Goal: Task Accomplishment & Management: Complete application form

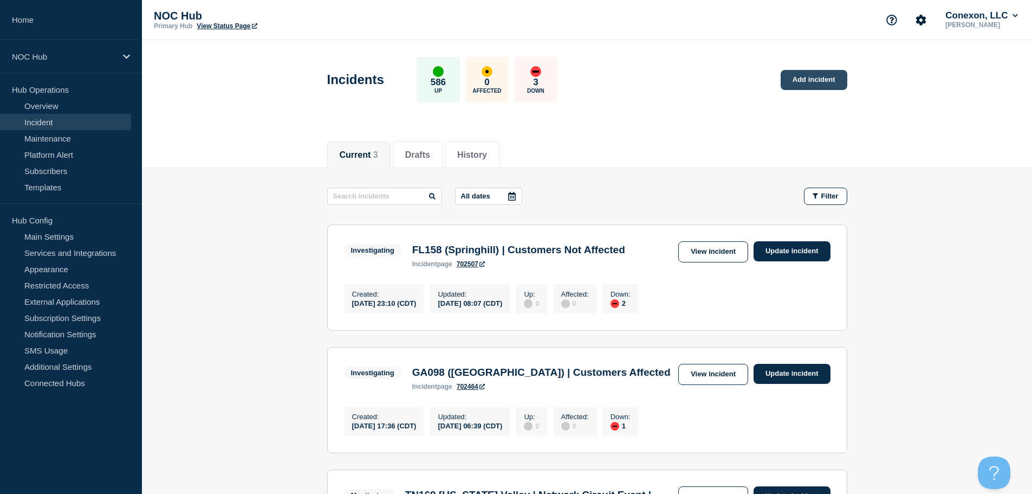
click at [800, 79] on link "Add incident" at bounding box center [814, 80] width 67 height 20
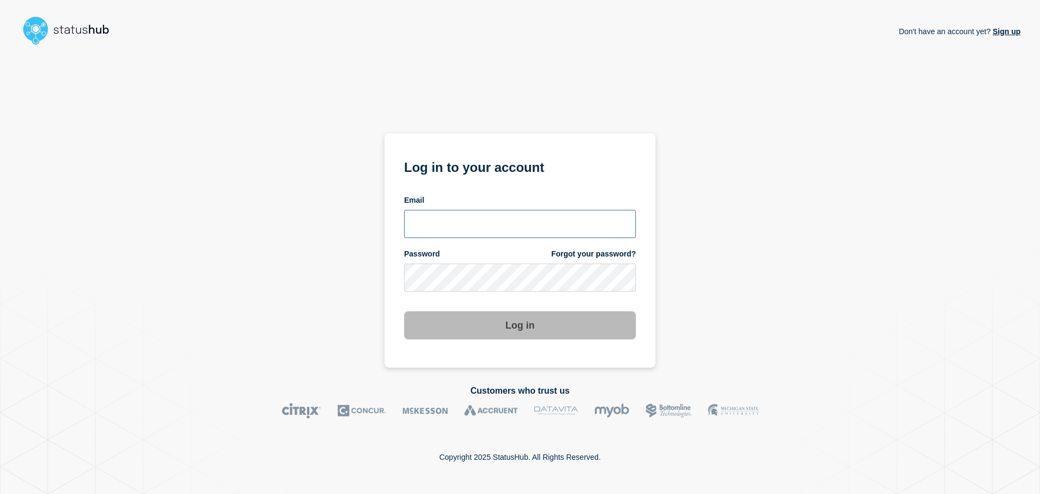
type input "xandra.martens@conexon.us"
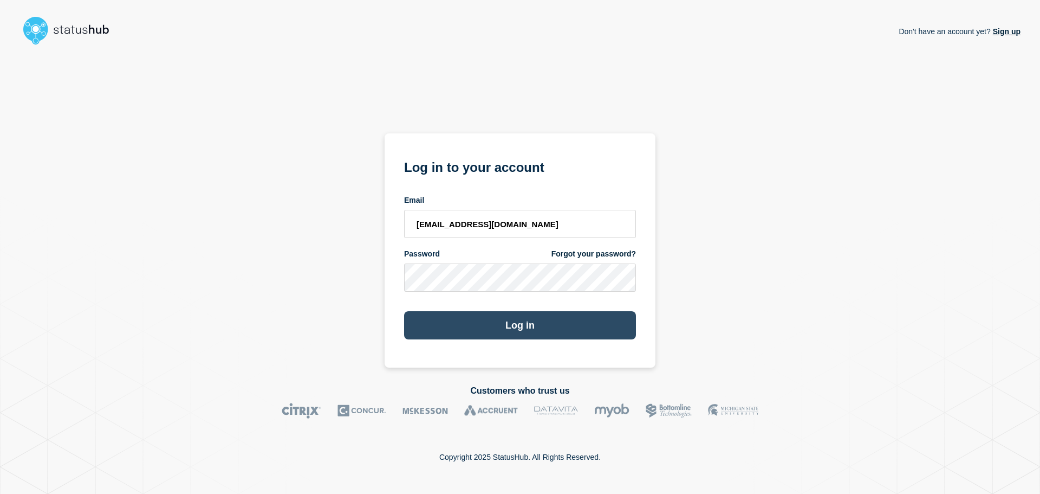
click at [511, 331] on button "Log in" at bounding box center [520, 325] width 232 height 28
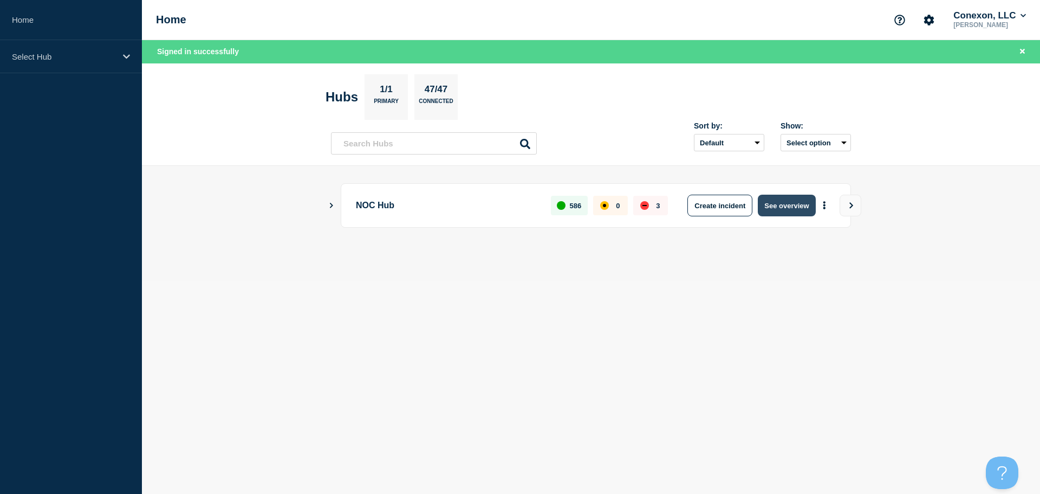
click at [791, 210] on button "See overview" at bounding box center [786, 206] width 57 height 22
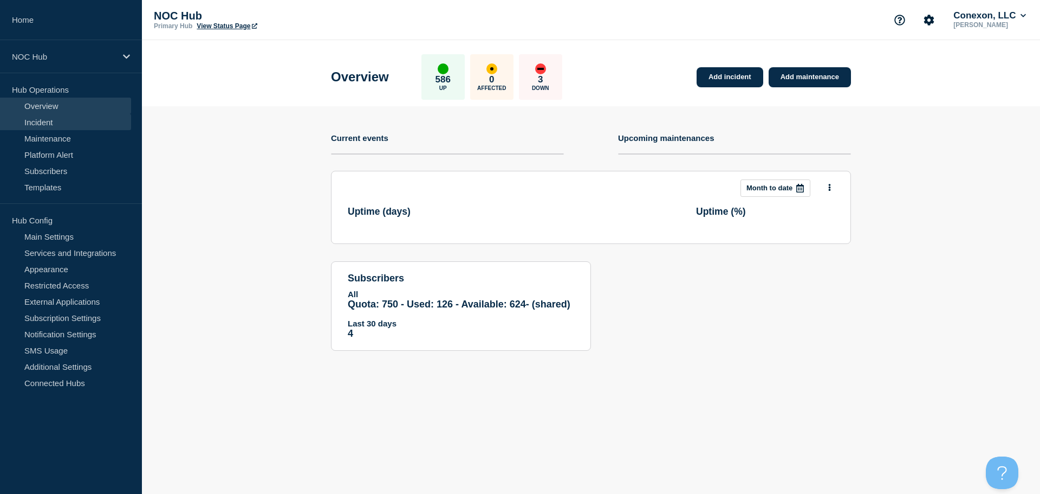
click at [70, 122] on link "Incident" at bounding box center [65, 122] width 131 height 16
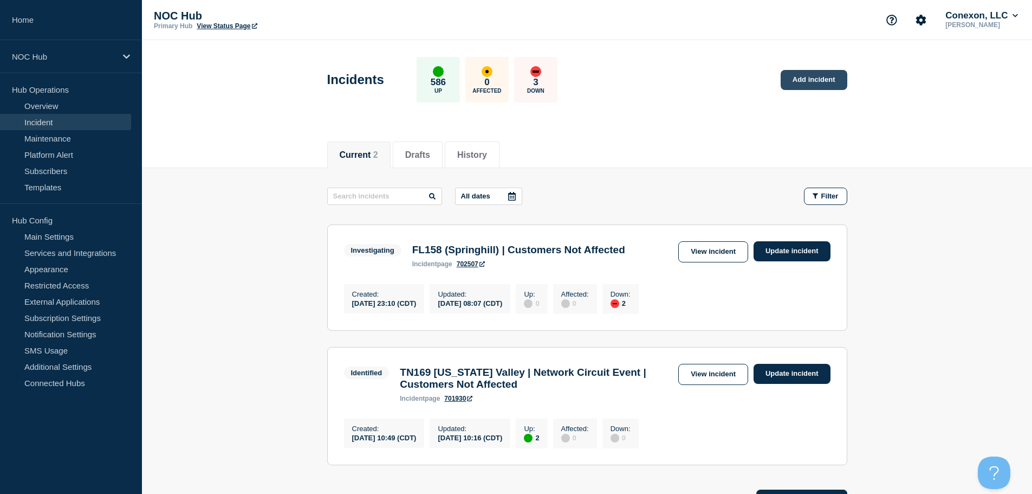
click at [819, 85] on link "Add incident" at bounding box center [814, 80] width 67 height 20
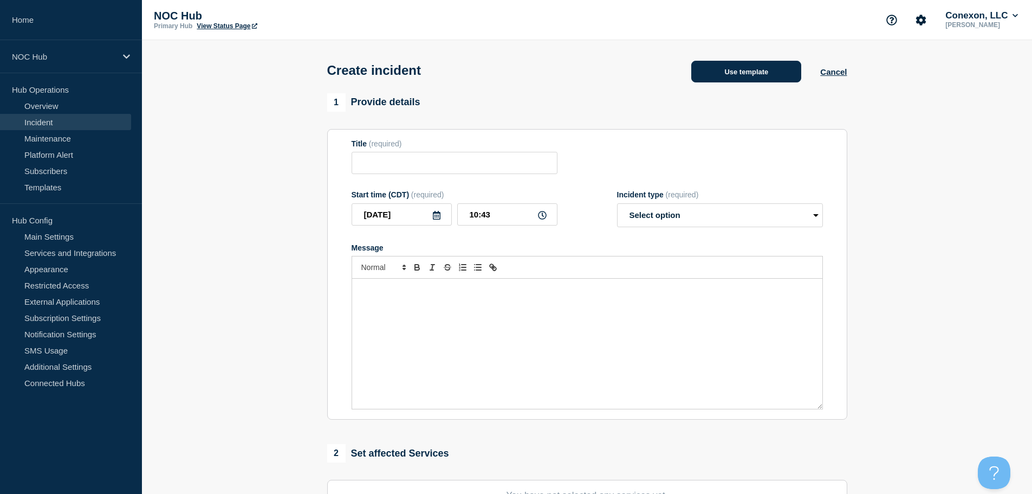
click at [721, 80] on button "Use template" at bounding box center [746, 72] width 110 height 22
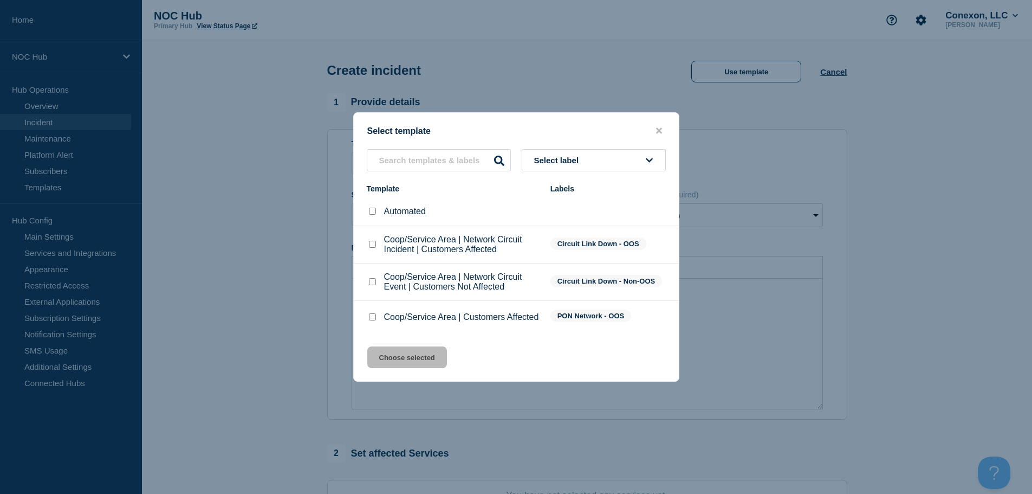
click at [375, 243] on input "Coop/Service Area | Network Circuit Incident | Customers Affected checkbox" at bounding box center [372, 244] width 7 height 7
checkbox input "true"
click at [409, 359] on button "Choose selected" at bounding box center [407, 357] width 80 height 22
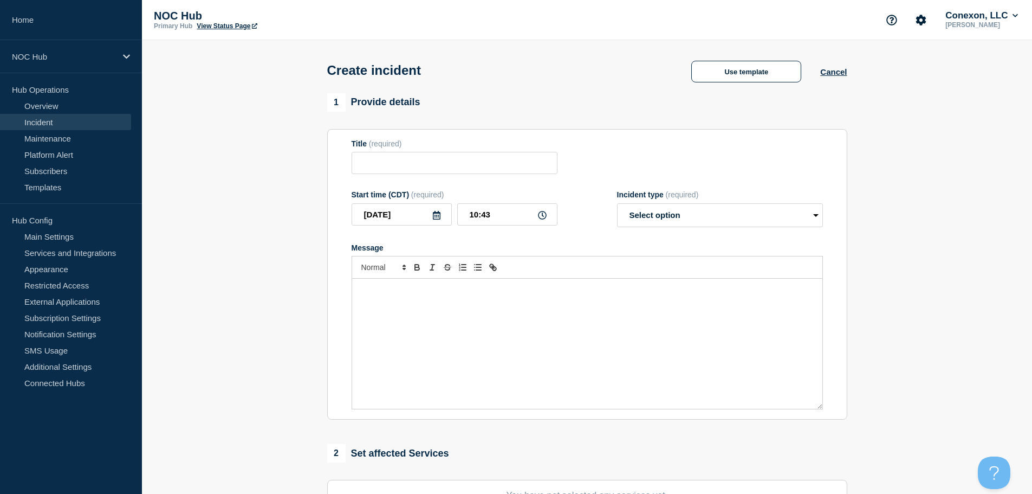
type input "Coop/Service Area | Network Circuit Incident | Customers Affected"
select select "investigating"
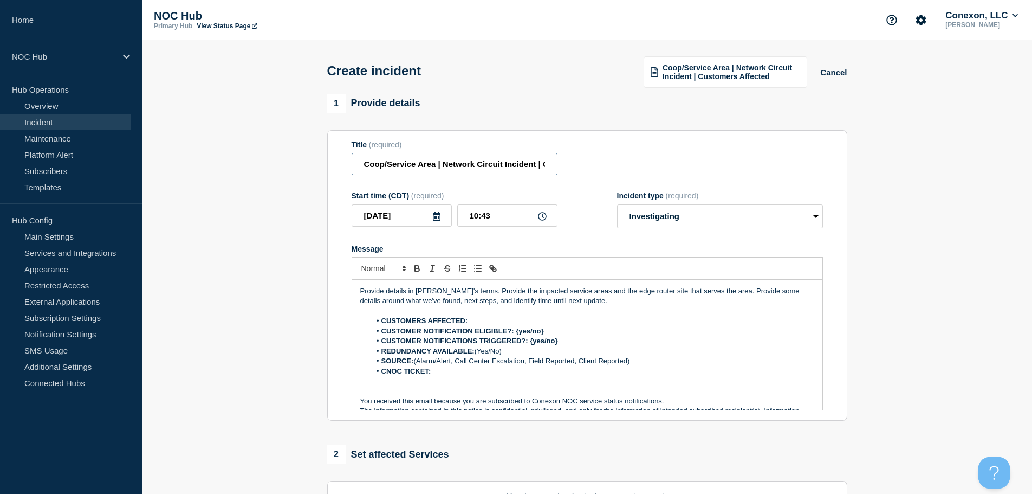
drag, startPoint x: 434, startPoint y: 168, endPoint x: 342, endPoint y: 168, distance: 91.6
click at [342, 168] on section "Title (required) Coop/Service Area | Network Circuit Incident | Customers Affec…" at bounding box center [587, 275] width 520 height 291
drag, startPoint x: 489, startPoint y: 167, endPoint x: 584, endPoint y: 171, distance: 94.3
click at [584, 171] on div "Title (required) IL200 (Southern Illinois) | Network Circuit Incident | Custome…" at bounding box center [587, 157] width 471 height 35
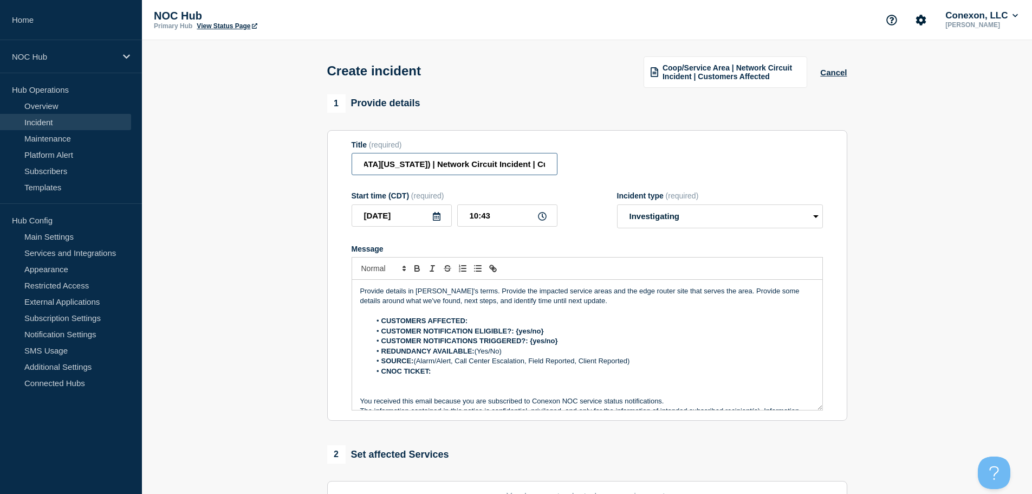
type input "IL200 ([GEOGRAPHIC_DATA][US_STATE]) | Network Circuit Incident | Customers Affe…"
click at [584, 171] on div "Title (required) IL200 (Southern Illinois) | Network Circuit Incident | Custome…" at bounding box center [587, 157] width 471 height 35
click at [697, 219] on select "Select option Investigating Identified Monitoring" at bounding box center [720, 216] width 206 height 24
click at [617, 205] on select "Select option Investigating Identified Monitoring" at bounding box center [720, 216] width 206 height 24
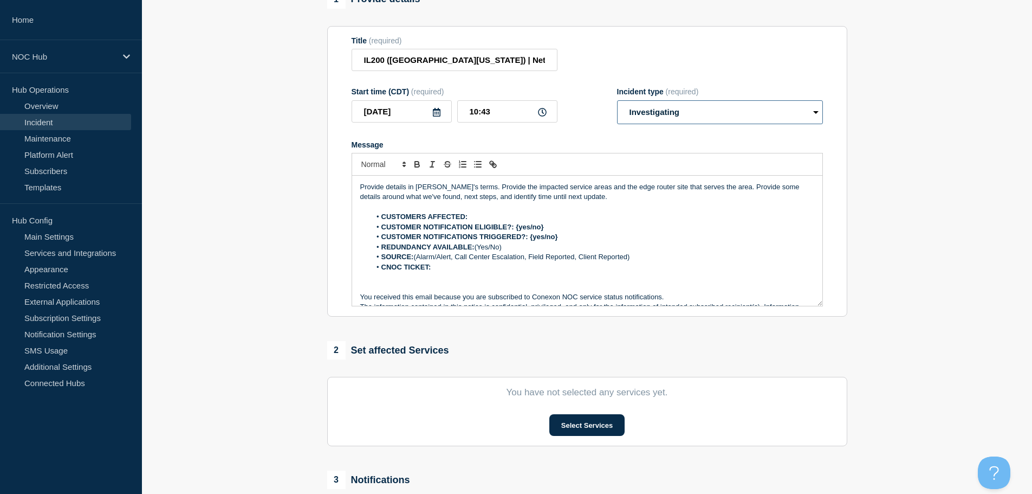
scroll to position [108, 0]
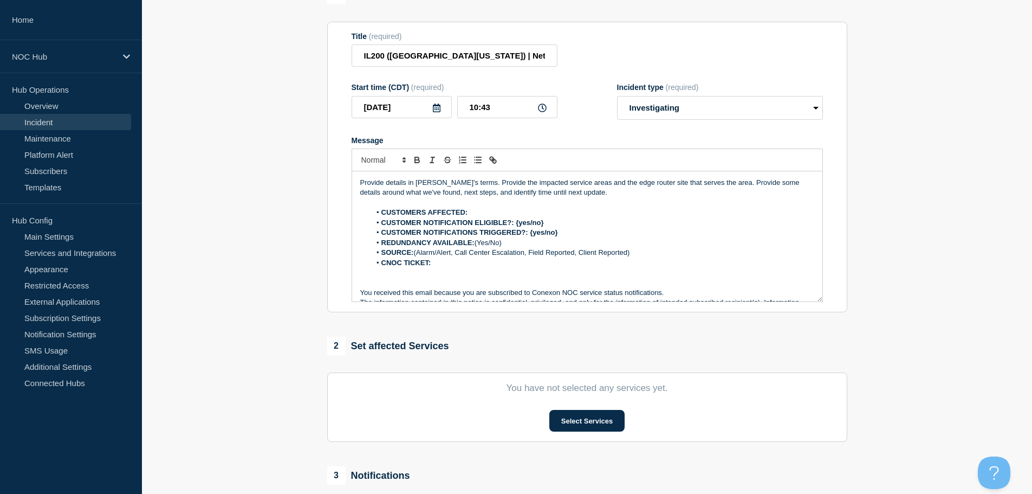
click at [610, 197] on p "Provide details in laymen's terms. Provide the impacted service areas and the e…" at bounding box center [587, 188] width 454 height 20
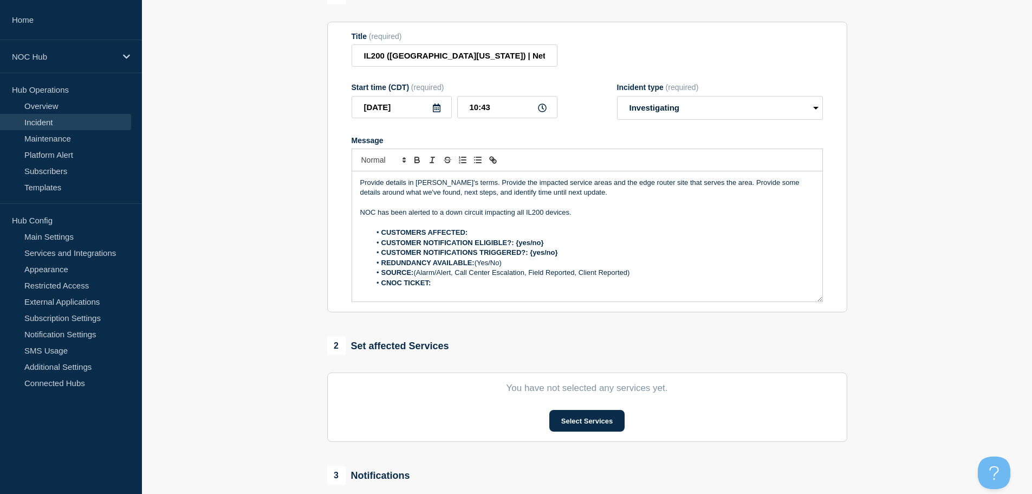
click at [590, 212] on p "NOC has been alerted to a down circuit impacting all IL200 devices." at bounding box center [587, 213] width 454 height 10
drag, startPoint x: 361, startPoint y: 214, endPoint x: 565, endPoint y: 218, distance: 204.3
click at [565, 217] on p "NOC has been alerted to a down circuit impacting all IL200 devices. Primary cir…" at bounding box center [587, 213] width 454 height 10
click at [582, 213] on p "NOC has been alerted to a down circuit impacting all IL200 devices. Primary cir…" at bounding box center [587, 213] width 454 height 10
click at [756, 211] on p "NOC has been alerted to a down circuit impacting all IL200 devices. Primary cir…" at bounding box center [587, 213] width 454 height 10
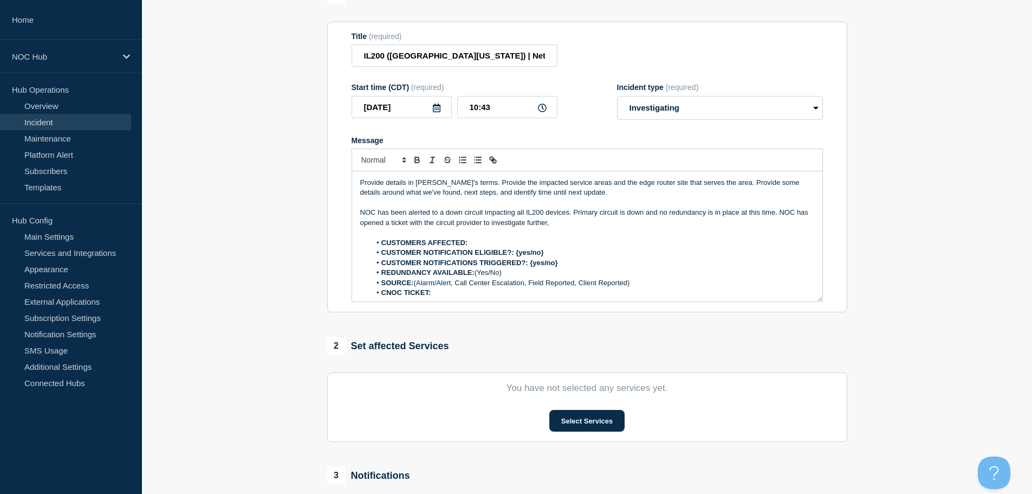
click at [571, 222] on p "NOC has been alerted to a down circuit impacting all IL200 devices. Primary cir…" at bounding box center [587, 218] width 454 height 20
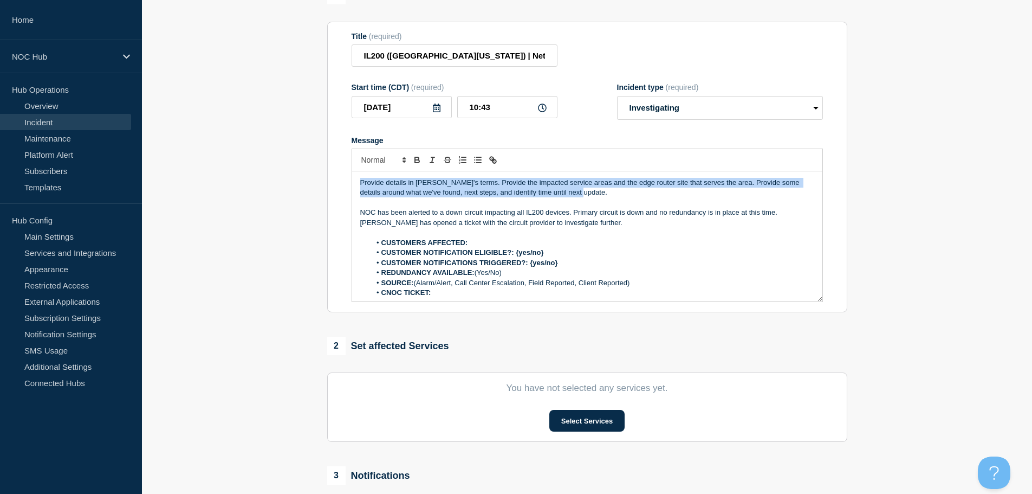
drag, startPoint x: 595, startPoint y: 199, endPoint x: 312, endPoint y: 182, distance: 283.4
click at [312, 182] on section "1 Provide details Title (required) IL200 (Southern Illinois) | Network Circuit …" at bounding box center [587, 296] width 890 height 620
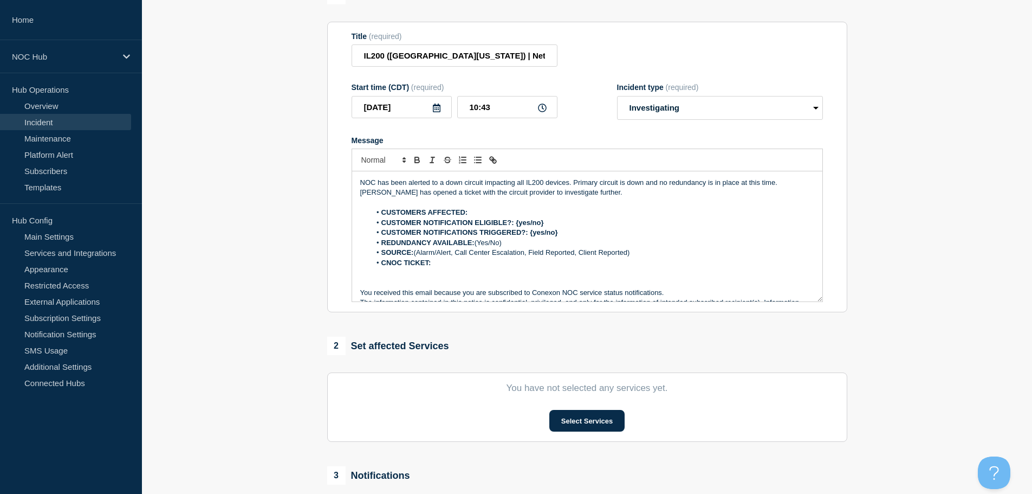
click at [497, 208] on p "Message" at bounding box center [587, 203] width 454 height 10
click at [497, 211] on li "CUSTOMERS AFFECTED:" at bounding box center [593, 213] width 444 height 10
drag, startPoint x: 557, startPoint y: 220, endPoint x: 516, endPoint y: 227, distance: 41.2
click at [516, 227] on li "CUSTOMER NOTIFICATION ELIGIBLE?: {yes/no}" at bounding box center [593, 223] width 444 height 10
drag, startPoint x: 576, startPoint y: 233, endPoint x: 529, endPoint y: 236, distance: 46.7
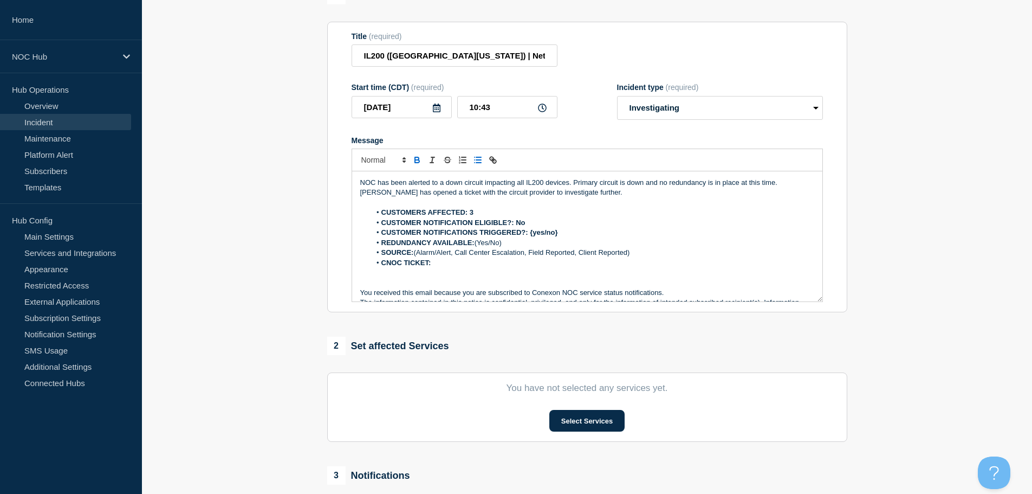
click at [529, 236] on li "CUSTOMER NOTIFICATIONS TRIGGERED?: {yes/no}" at bounding box center [593, 233] width 444 height 10
drag, startPoint x: 508, startPoint y: 242, endPoint x: 477, endPoint y: 242, distance: 30.9
click at [477, 242] on li "REDUNDANCY AVAILABLE: (Yes/No)" at bounding box center [593, 243] width 444 height 10
click at [417, 251] on li "SOURCE: (Alarm/Alert, Call Center Escalation, Field Reported, Client Reported)" at bounding box center [593, 253] width 444 height 10
drag, startPoint x: 641, startPoint y: 252, endPoint x: 462, endPoint y: 250, distance: 178.3
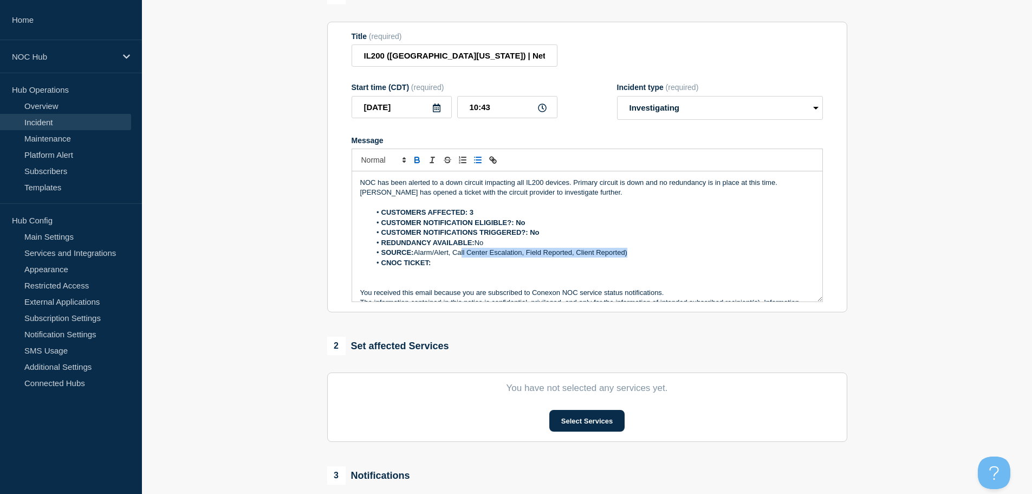
click at [462, 250] on li "SOURCE: Alarm/Alert, Call Center Escalation, Field Reported, Client Reported)" at bounding box center [593, 253] width 444 height 10
click at [458, 264] on li "CNOC TICKET:" at bounding box center [593, 263] width 444 height 10
click at [457, 263] on strong "CNOC TICKET: CNOC-25306" at bounding box center [428, 262] width 94 height 8
click at [455, 263] on strong "CNOC TICKET: CNOC-25306" at bounding box center [428, 262] width 94 height 8
drag, startPoint x: 457, startPoint y: 262, endPoint x: 432, endPoint y: 262, distance: 24.4
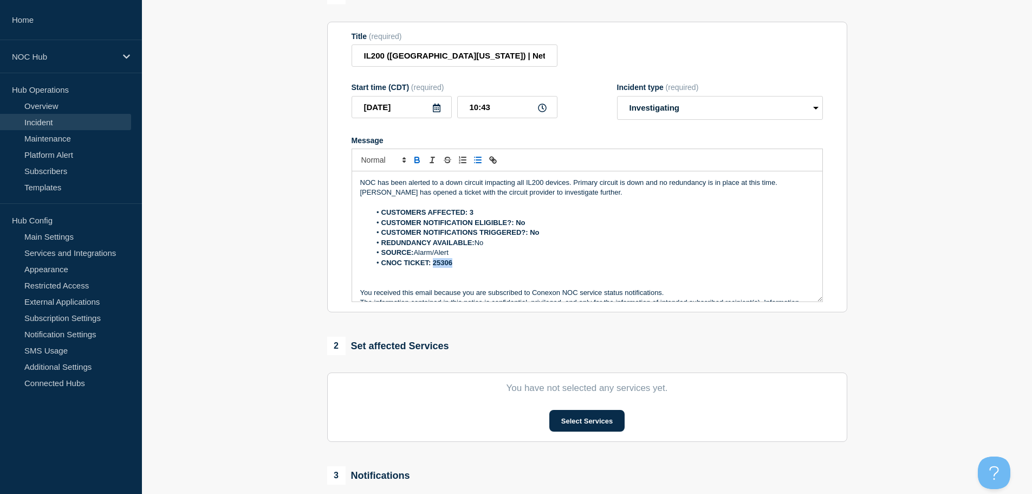
click at [432, 262] on li "CNOC TICKET: 25306" at bounding box center [593, 263] width 444 height 10
drag, startPoint x: 505, startPoint y: 240, endPoint x: 532, endPoint y: 231, distance: 28.3
click at [490, 242] on li "REDUNDANCY AVAILABLE: No" at bounding box center [593, 243] width 444 height 10
drag, startPoint x: 542, startPoint y: 236, endPoint x: 532, endPoint y: 236, distance: 10.3
click at [532, 236] on li "CUSTOMER NOTIFICATIONS TRIGGERED?: No" at bounding box center [593, 233] width 444 height 10
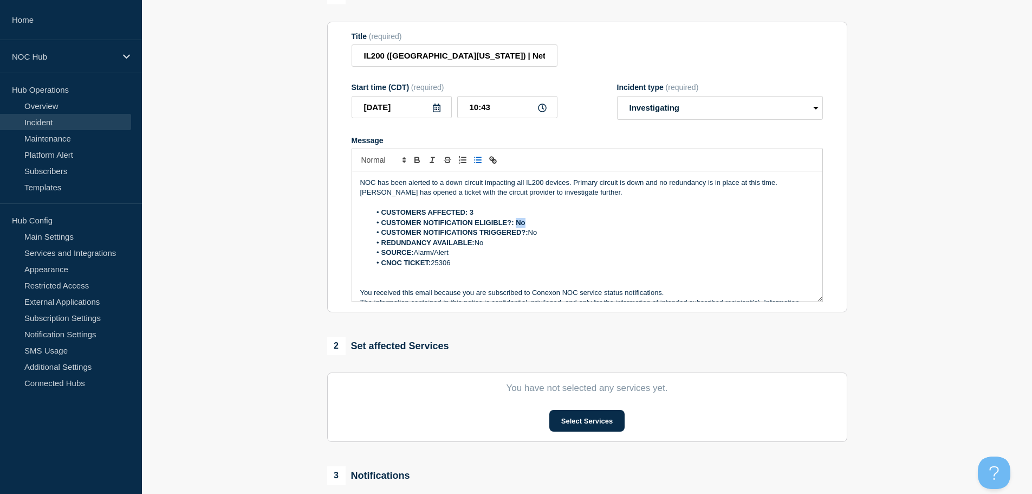
drag, startPoint x: 537, startPoint y: 225, endPoint x: 517, endPoint y: 225, distance: 19.5
click at [517, 225] on li "CUSTOMER NOTIFICATION ELIGIBLE?: No" at bounding box center [593, 223] width 444 height 10
drag, startPoint x: 484, startPoint y: 211, endPoint x: 469, endPoint y: 214, distance: 15.4
click at [469, 214] on li "CUSTOMERS AFFECTED: 3" at bounding box center [593, 213] width 444 height 10
click at [609, 324] on div "1 Provide details Title (required) IL200 (Southern Illinois) | Network Circuit …" at bounding box center [587, 296] width 533 height 620
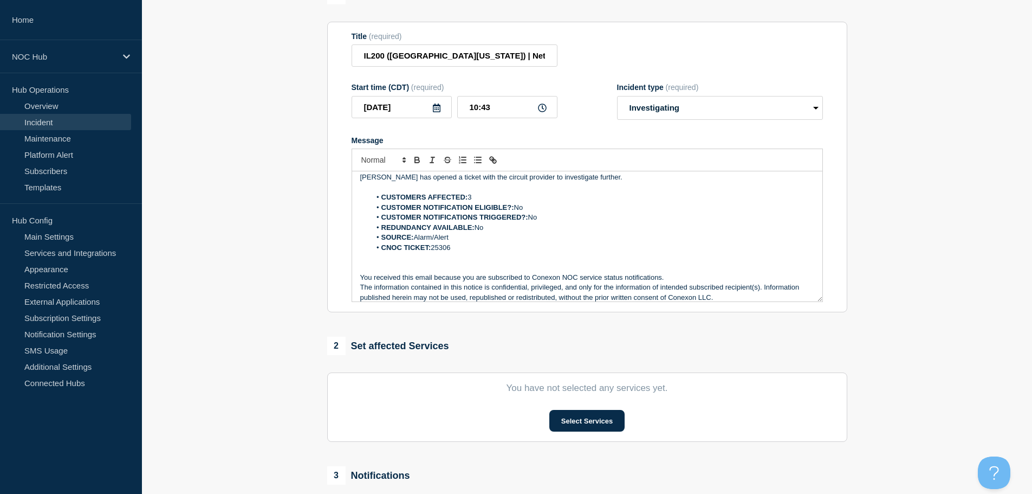
scroll to position [23, 0]
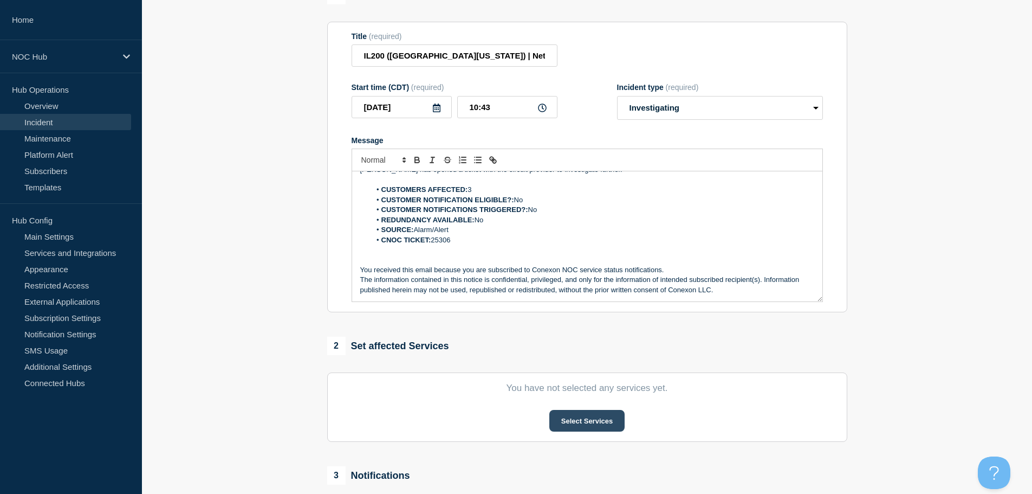
click at [566, 425] on button "Select Services" at bounding box center [586, 421] width 75 height 22
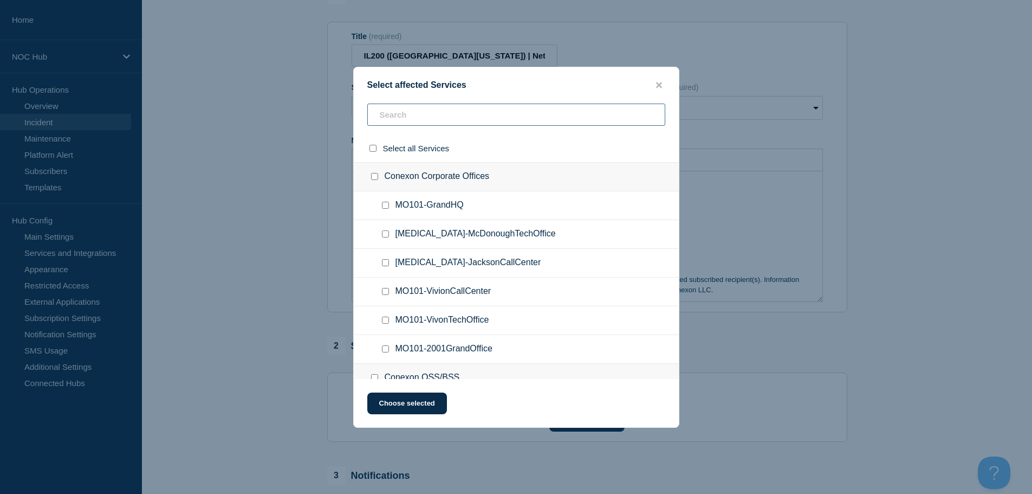
click at [416, 113] on input "text" at bounding box center [516, 114] width 298 height 22
type input "IL200"
click at [374, 178] on input "IL200 (Southern Illinois) checkbox" at bounding box center [374, 176] width 7 height 7
checkbox input "true"
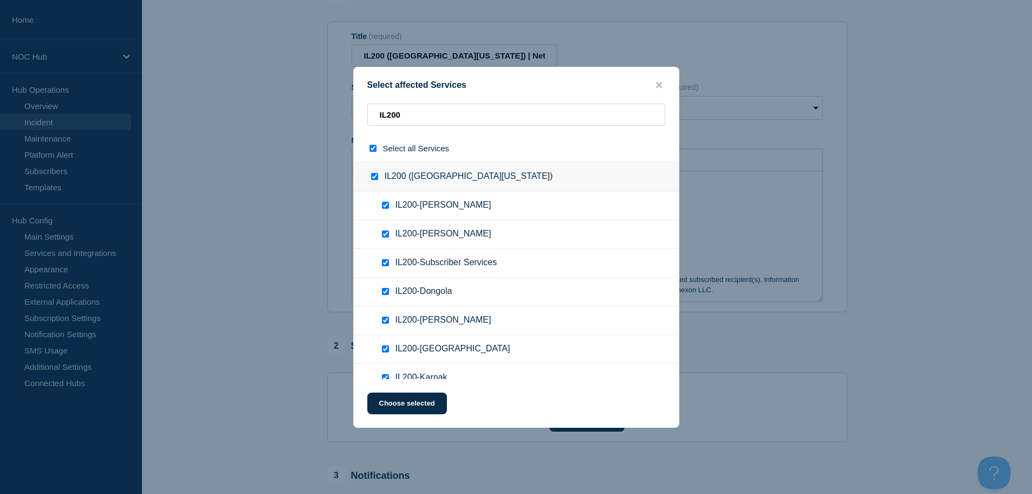
checkbox input "true"
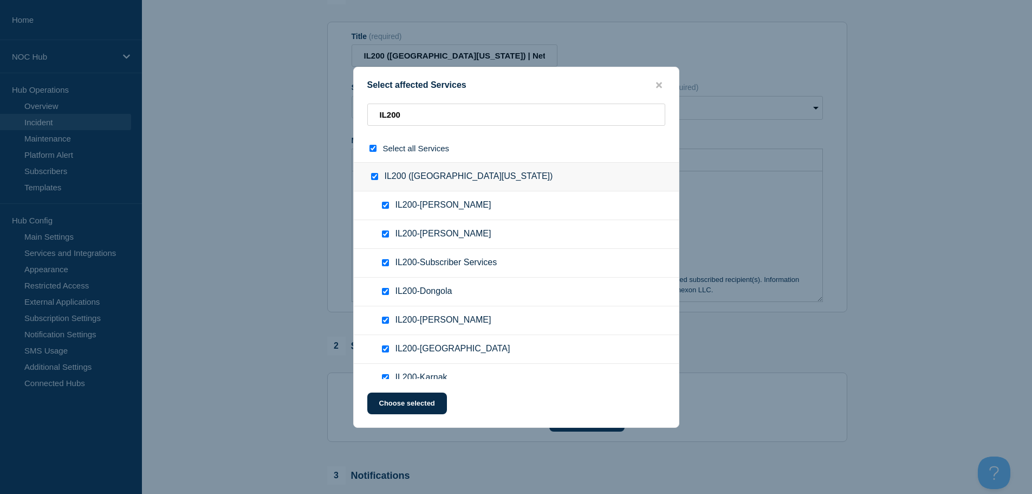
checkbox input "true"
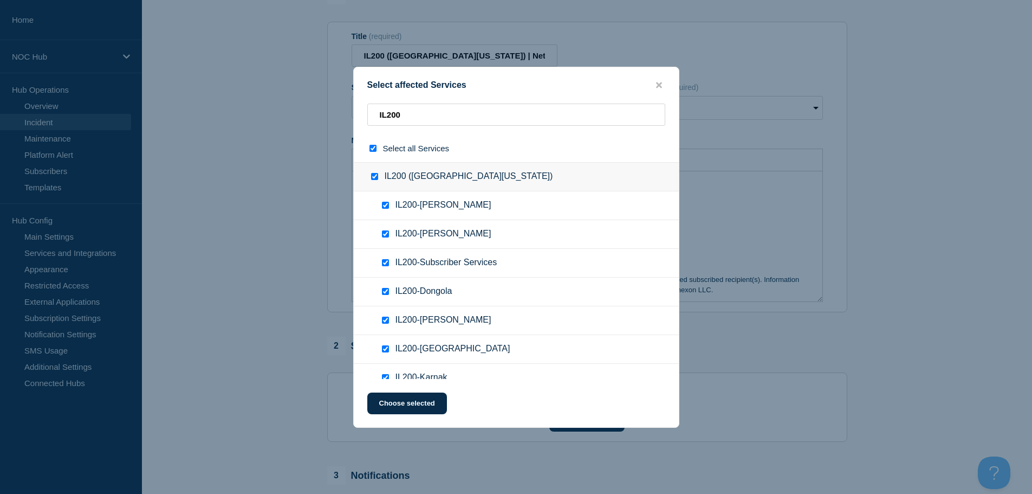
checkbox input "true"
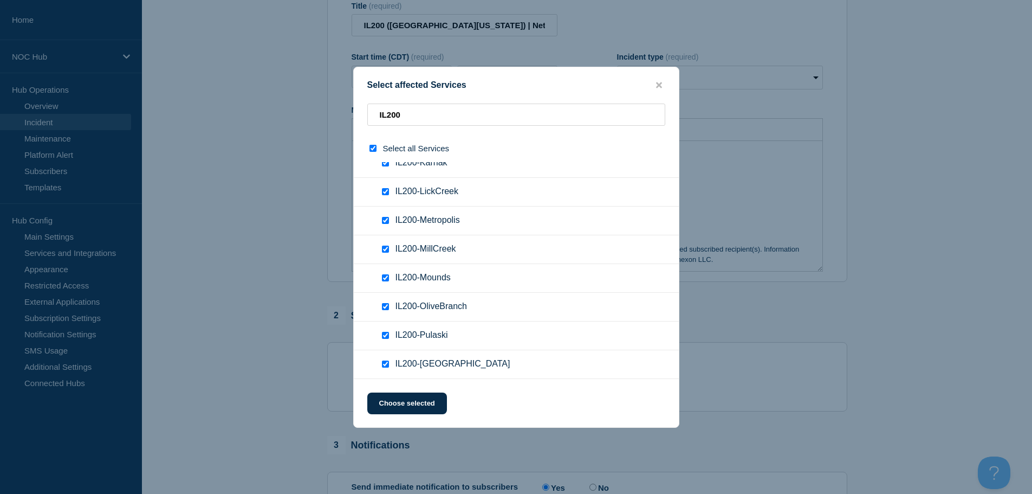
scroll to position [163, 0]
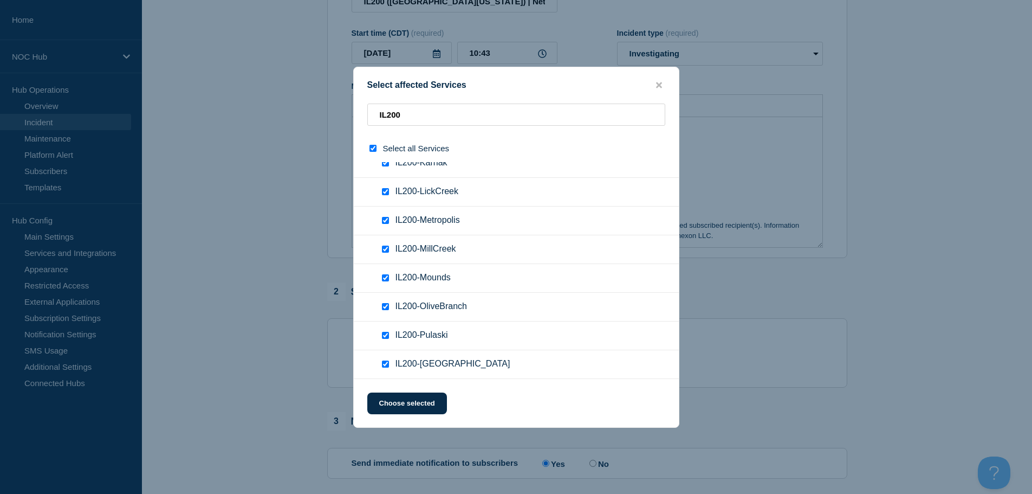
click at [382, 364] on input "IL200-Unionville checkbox" at bounding box center [385, 363] width 7 height 7
checkbox input "false"
click at [383, 306] on input "IL200-OliveBranch checkbox" at bounding box center [385, 306] width 7 height 7
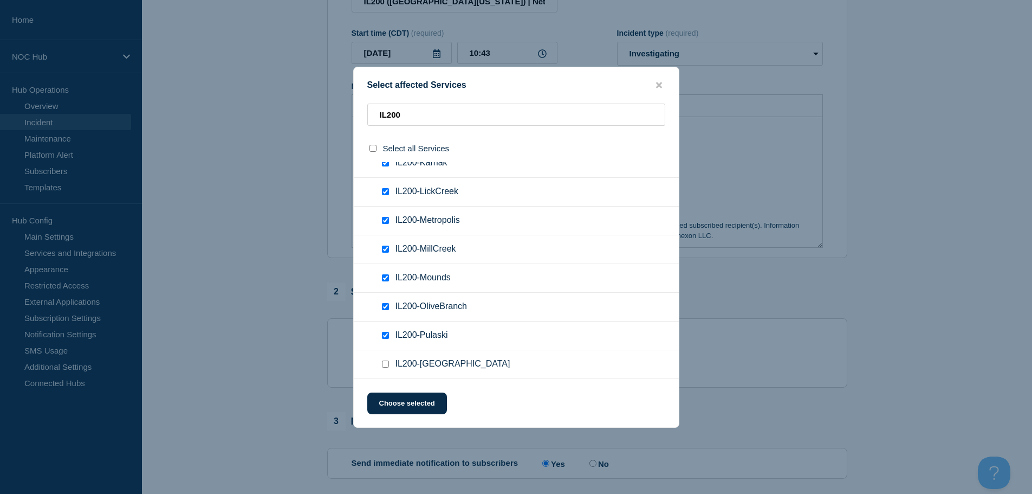
checkbox input "false"
click at [385, 278] on input "IL200-Mounds checkbox" at bounding box center [385, 277] width 7 height 7
checkbox input "false"
click at [384, 249] on input "IL200-MillCreek checkbox" at bounding box center [385, 248] width 7 height 7
checkbox input "false"
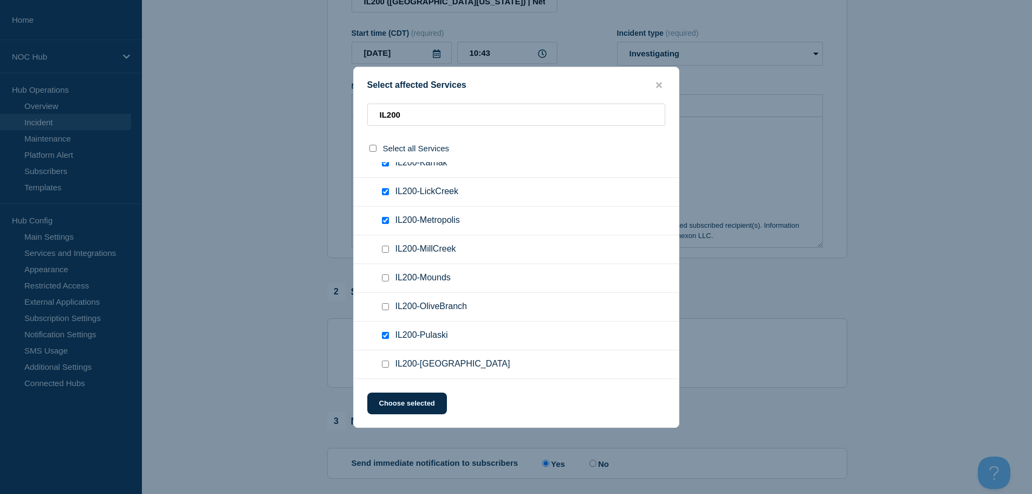
click at [383, 223] on input "IL200-Metropolis checkbox" at bounding box center [385, 220] width 7 height 7
checkbox input "false"
click at [387, 192] on input "IL200-LickCreek checkbox" at bounding box center [385, 191] width 7 height 7
checkbox input "false"
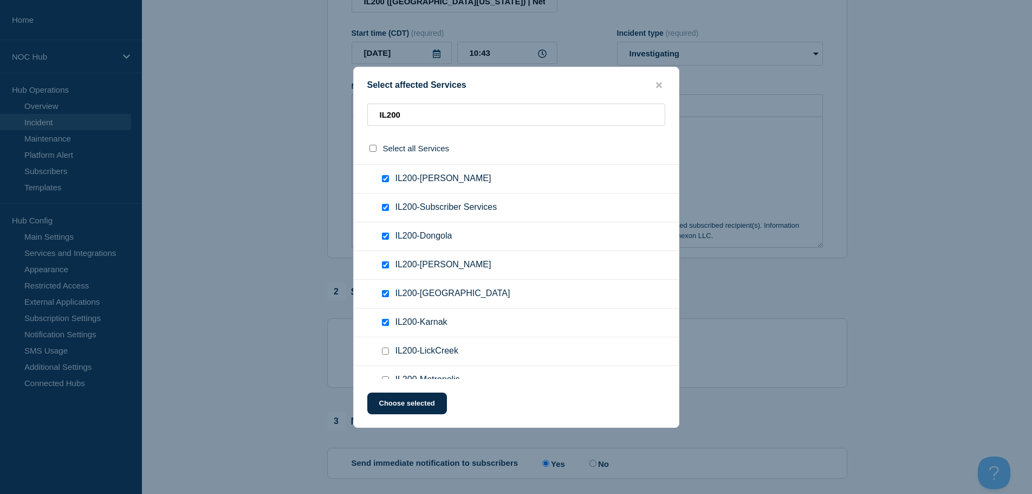
scroll to position [52, 0]
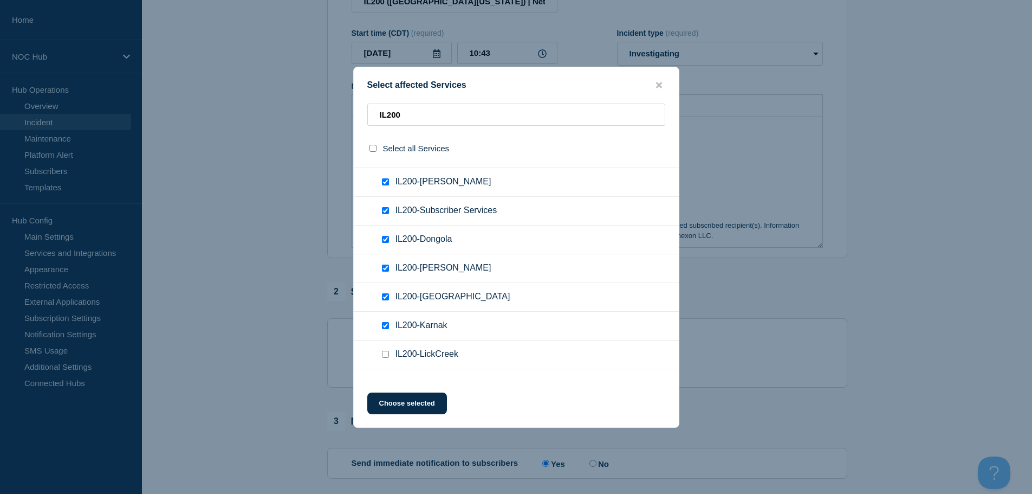
click at [389, 327] on div at bounding box center [388, 325] width 16 height 11
click at [383, 327] on input "IL200-Karnak checkbox" at bounding box center [385, 325] width 7 height 7
checkbox input "false"
click at [386, 297] on input "IL200-Jonesboro checkbox" at bounding box center [385, 296] width 7 height 7
checkbox input "false"
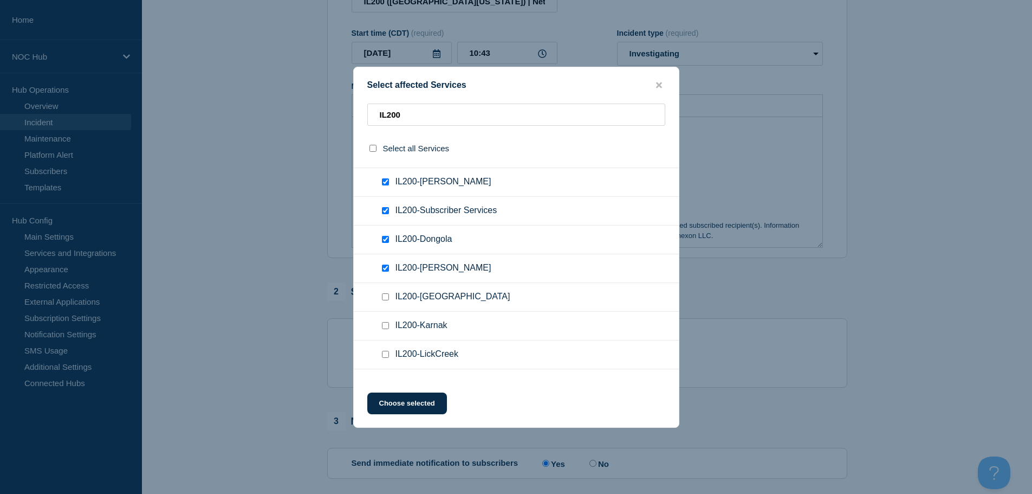
click at [387, 270] on input "IL200-Forman checkbox" at bounding box center [385, 267] width 7 height 7
checkbox input "false"
click at [386, 241] on input "IL200-Dongola checkbox" at bounding box center [385, 239] width 7 height 7
checkbox input "false"
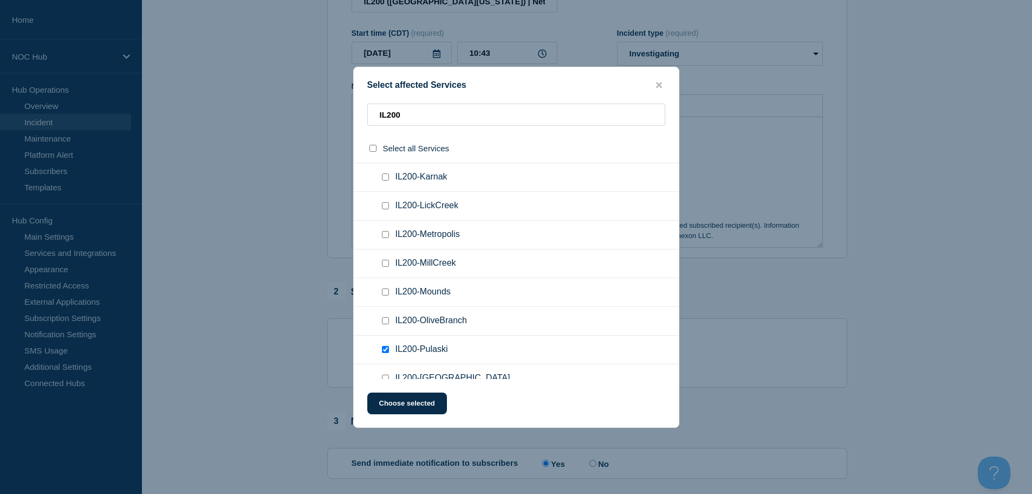
scroll to position [215, 0]
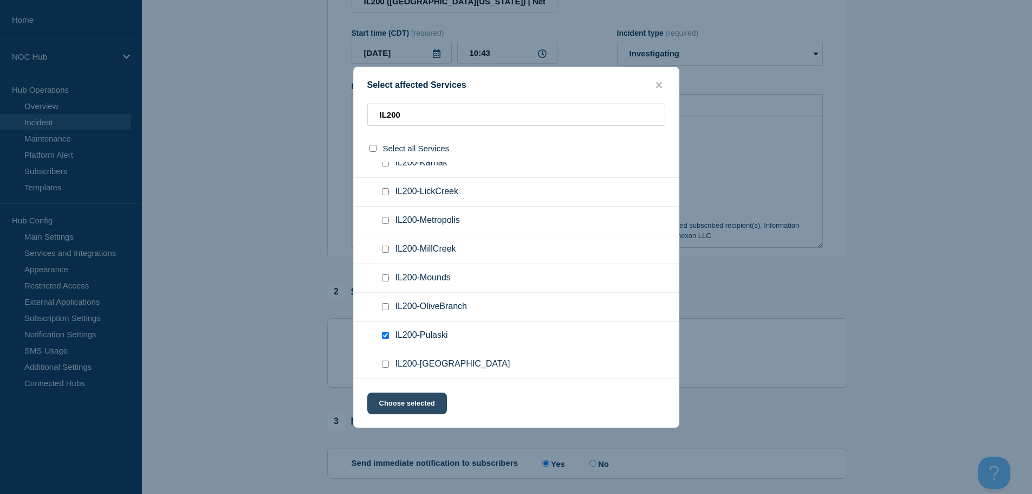
click at [411, 406] on button "Choose selected" at bounding box center [407, 403] width 80 height 22
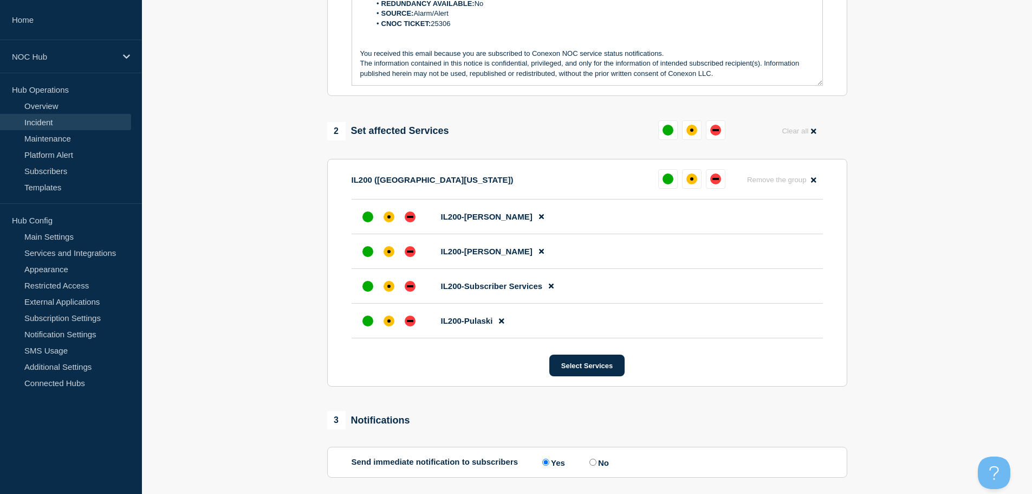
scroll to position [325, 0]
click at [716, 183] on div "down" at bounding box center [715, 178] width 11 height 11
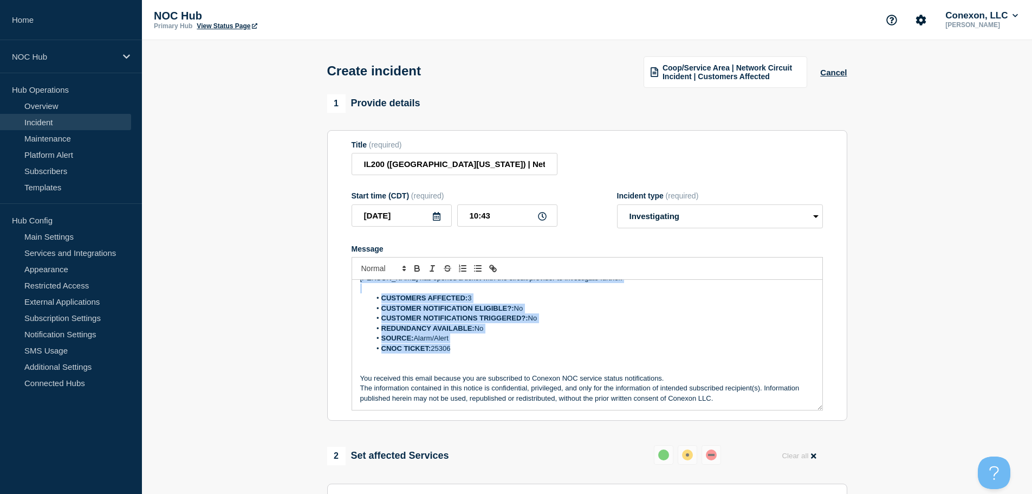
scroll to position [0, 0]
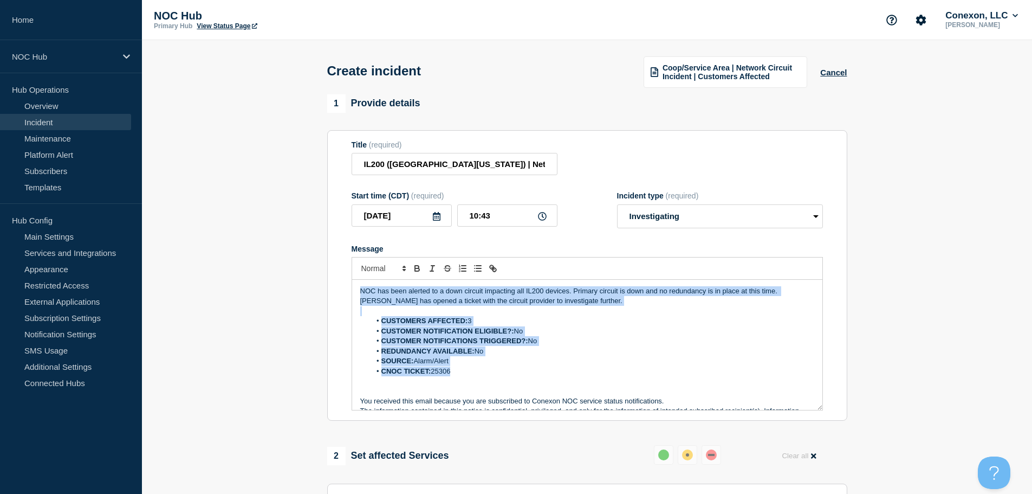
drag, startPoint x: 464, startPoint y: 348, endPoint x: 358, endPoint y: 251, distance: 143.8
click at [358, 251] on div "Message NOC has been alerted to a down circuit impacting all IL200 devices. Pri…" at bounding box center [587, 327] width 471 height 166
copy div "NOC has been alerted to a down circuit impacting all IL200 devices. Primary cir…"
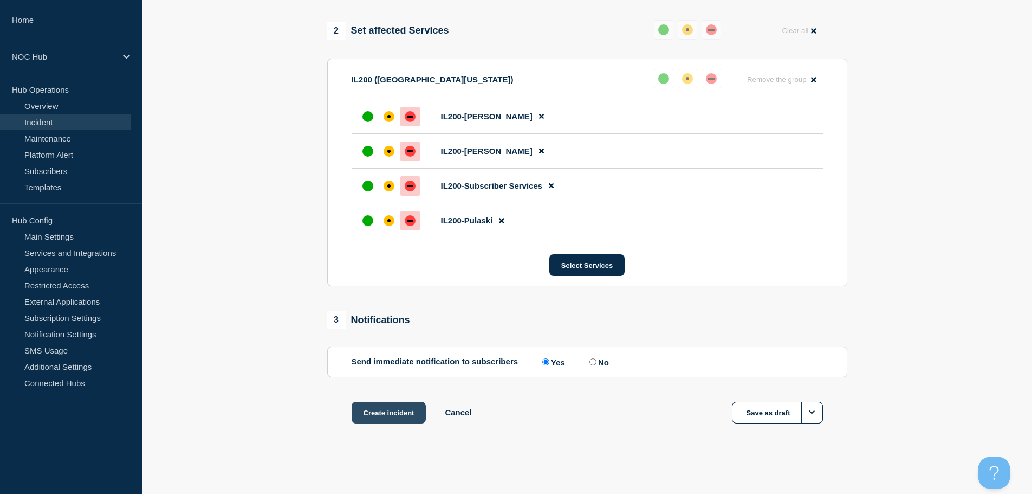
click at [382, 414] on button "Create incident" at bounding box center [389, 413] width 75 height 22
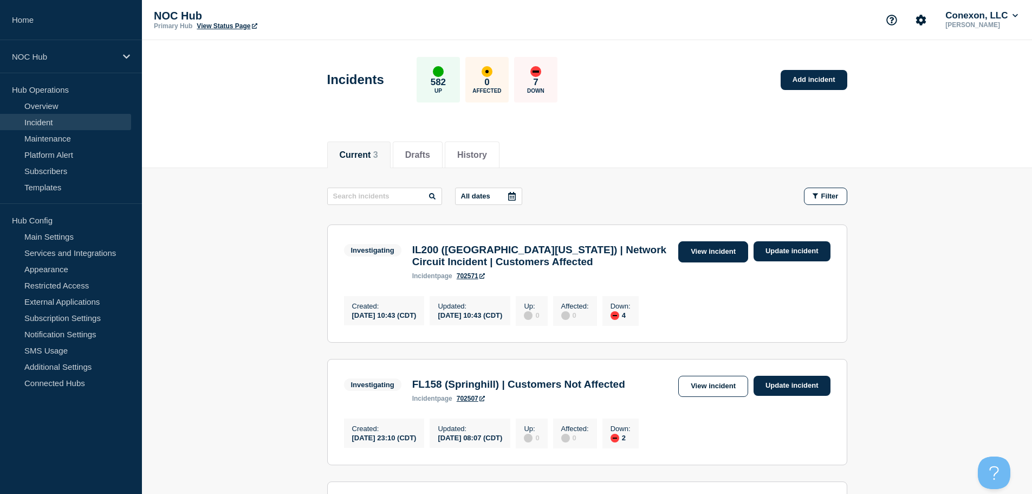
click at [708, 257] on link "View incident" at bounding box center [713, 251] width 70 height 21
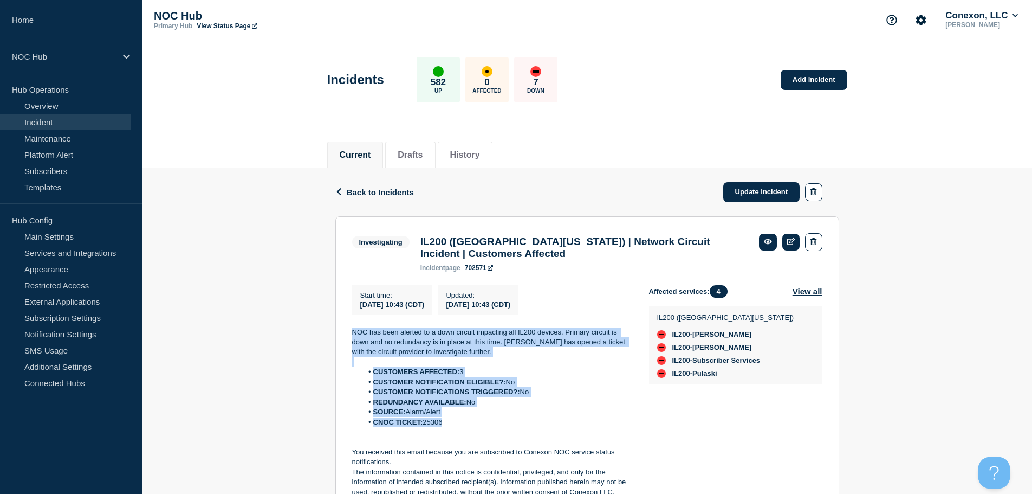
drag, startPoint x: 452, startPoint y: 431, endPoint x: 350, endPoint y: 335, distance: 140.7
click at [350, 335] on section "Investigating IL200 (Southern Illinois) | Network Circuit Incident | Customers …" at bounding box center [587, 365] width 504 height 298
copy div "NOC has been alerted to a down circuit impacting all IL200 devices. Primary cir…"
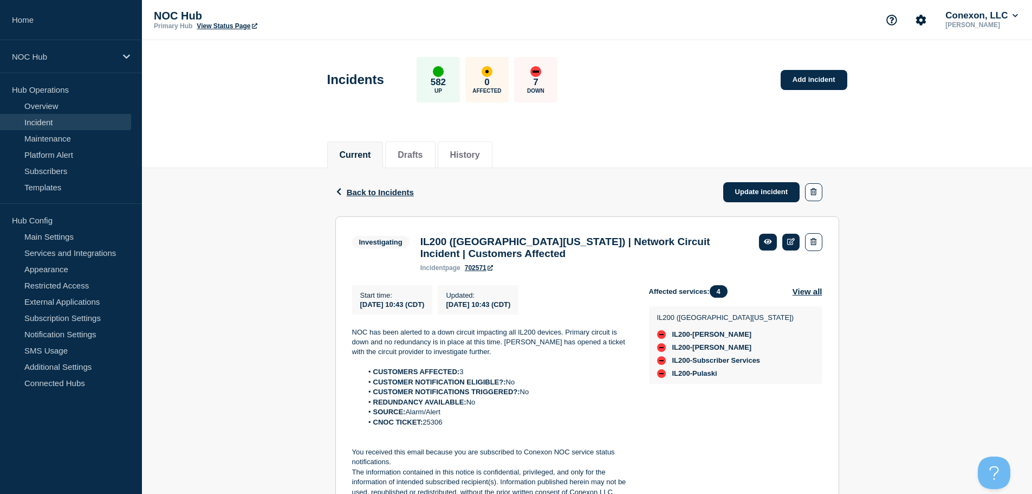
click at [623, 195] on div "Back Back to Incidents Update incident" at bounding box center [587, 192] width 504 height 48
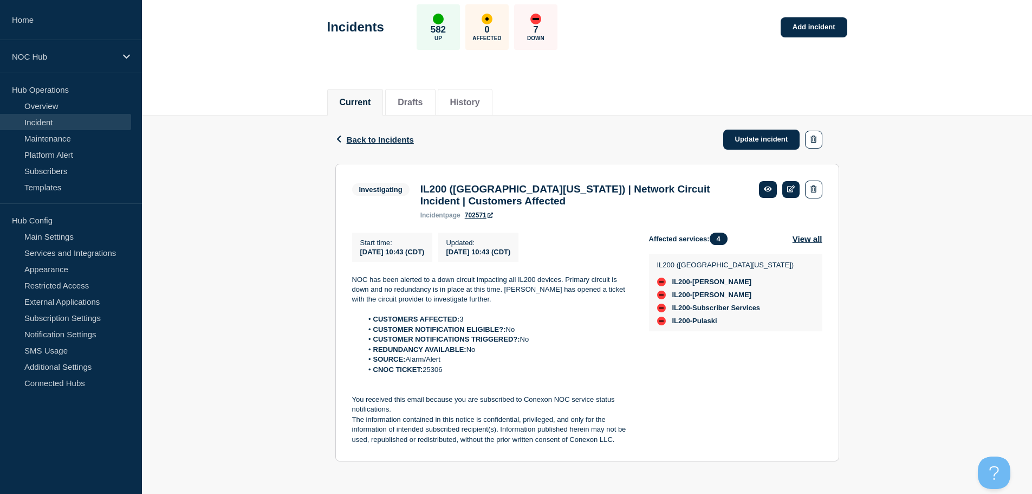
scroll to position [60, 0]
drag, startPoint x: 53, startPoint y: 120, endPoint x: 61, endPoint y: 115, distance: 9.5
click at [53, 120] on link "Incident" at bounding box center [65, 122] width 131 height 16
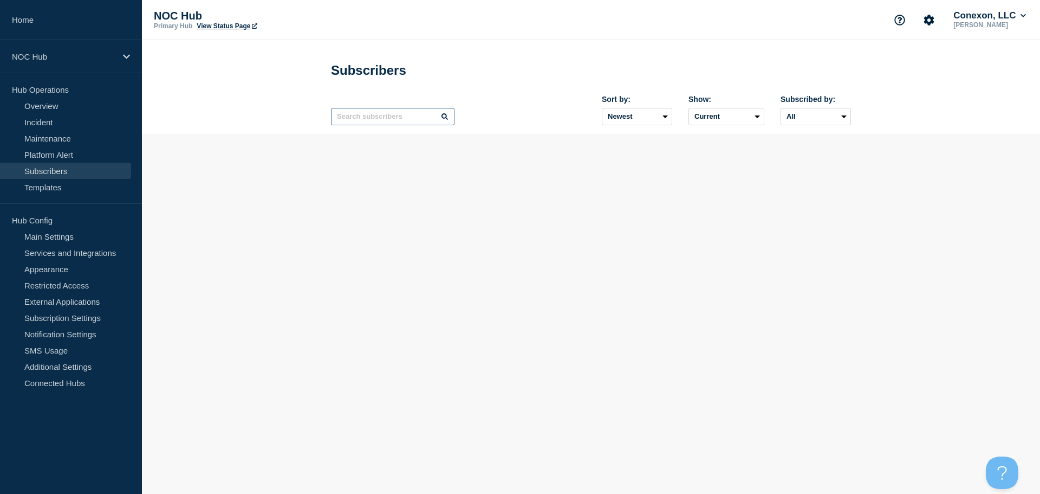
click at [385, 118] on input "text" at bounding box center [393, 116] width 124 height 17
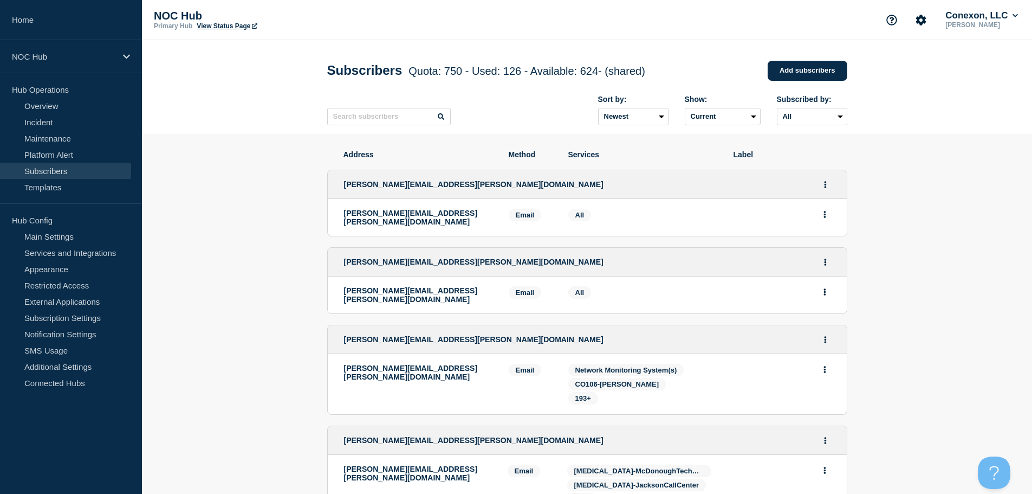
drag, startPoint x: 46, startPoint y: 124, endPoint x: 94, endPoint y: 79, distance: 65.5
click at [46, 124] on link "Incident" at bounding box center [65, 122] width 131 height 16
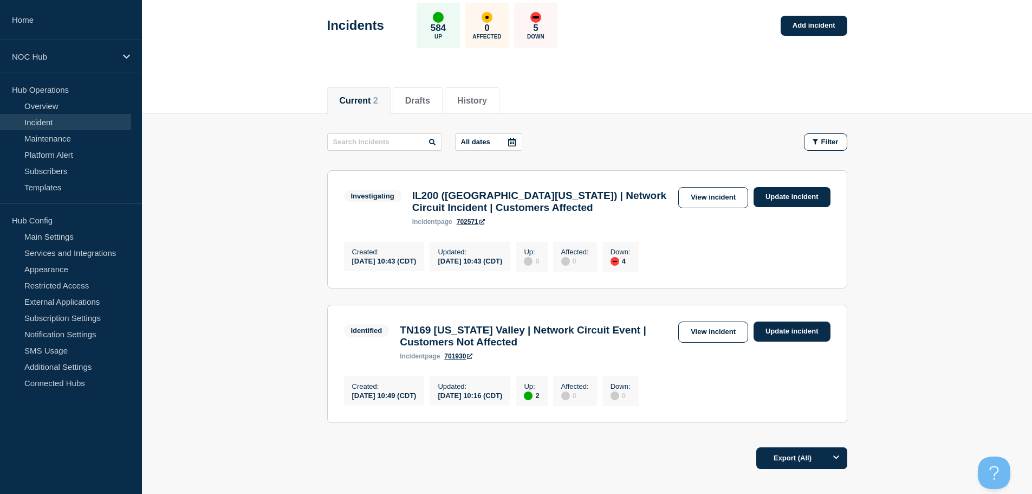
scroll to position [108, 0]
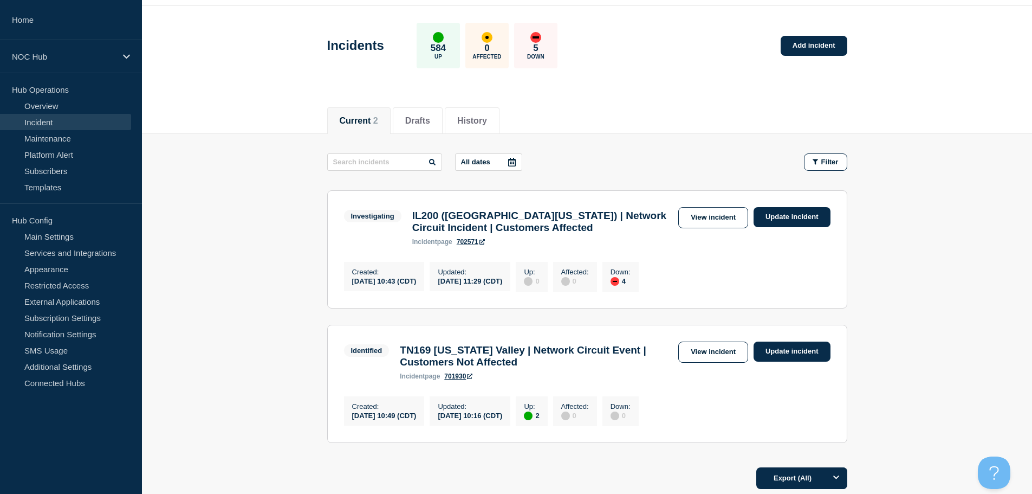
scroll to position [141, 0]
